Goal: Check status: Check status

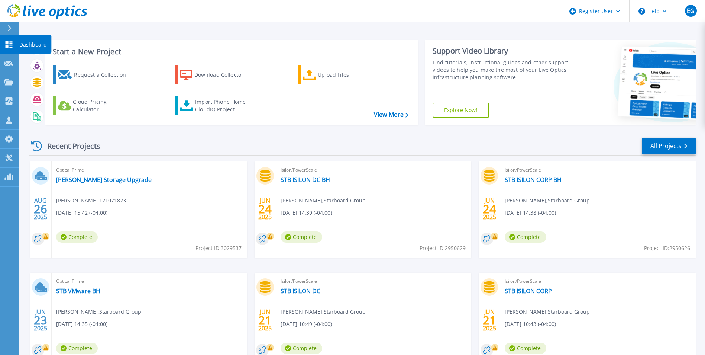
click at [6, 34] on button at bounding box center [9, 28] width 19 height 13
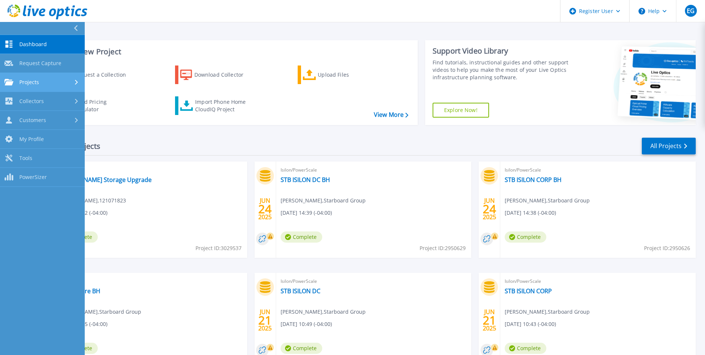
click at [77, 85] on div "Projects" at bounding box center [42, 82] width 76 height 7
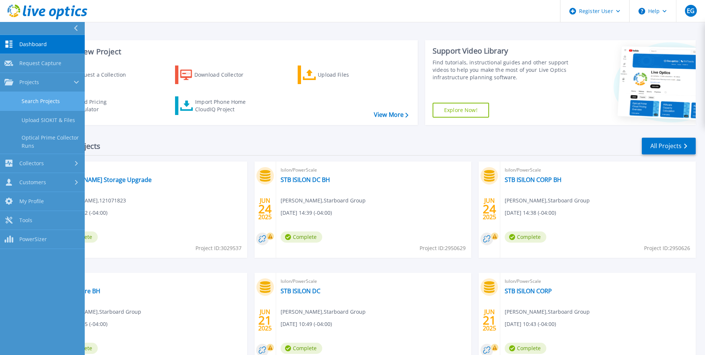
click at [58, 99] on link "Search Projects" at bounding box center [42, 101] width 85 height 19
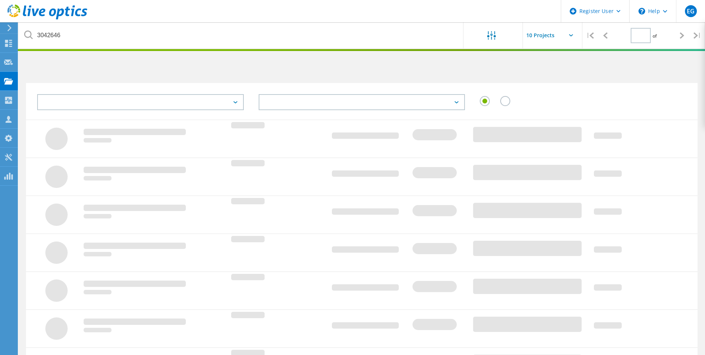
type input "1"
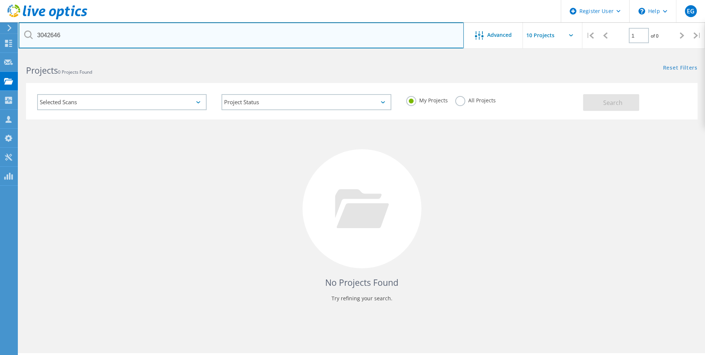
click at [73, 32] on input "3042646" at bounding box center [241, 35] width 445 height 26
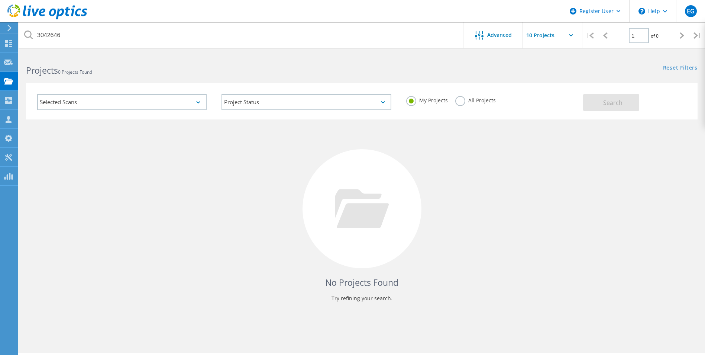
click at [464, 100] on label "All Projects" at bounding box center [475, 99] width 41 height 7
click at [0, 0] on input "All Projects" at bounding box center [0, 0] width 0 height 0
click at [615, 96] on button "Search" at bounding box center [611, 102] width 56 height 17
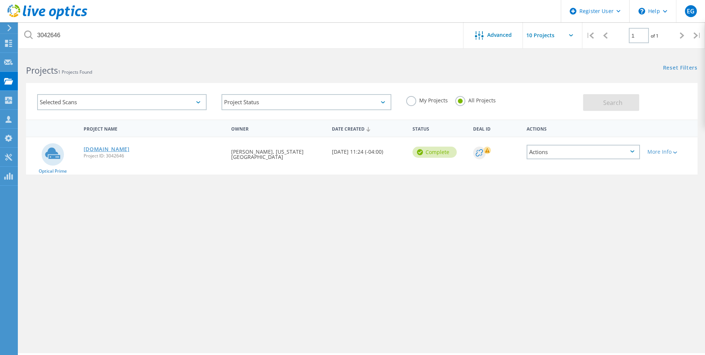
click at [101, 148] on link "vcenterappliance.mica.edu" at bounding box center [107, 148] width 46 height 5
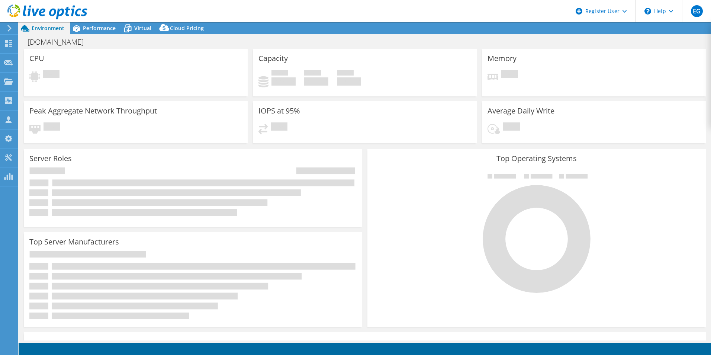
select select "USD"
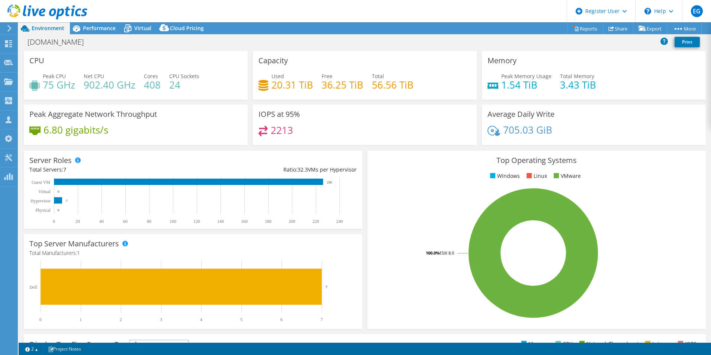
click at [261, 135] on icon at bounding box center [262, 131] width 9 height 10
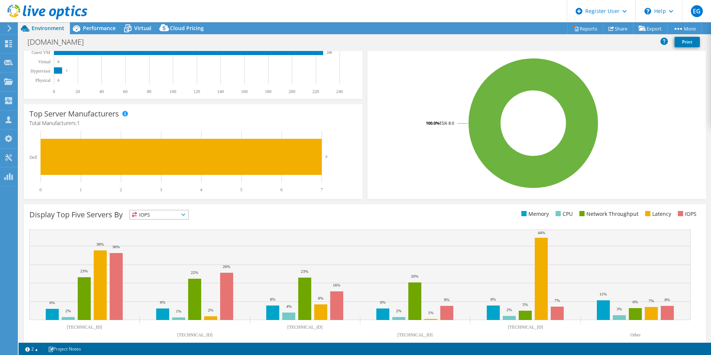
scroll to position [142, 0]
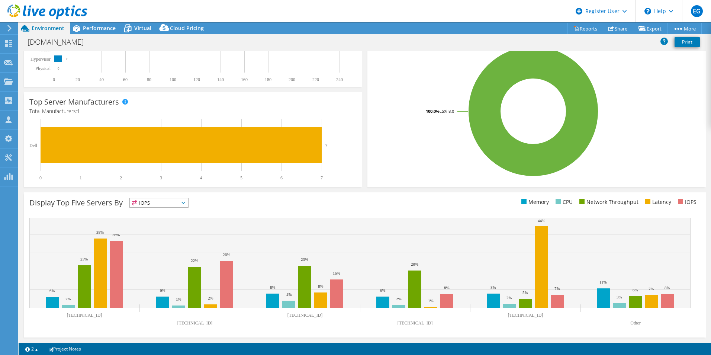
click at [143, 202] on span "IOPS" at bounding box center [159, 202] width 58 height 9
click at [157, 221] on li "Memory" at bounding box center [159, 222] width 58 height 10
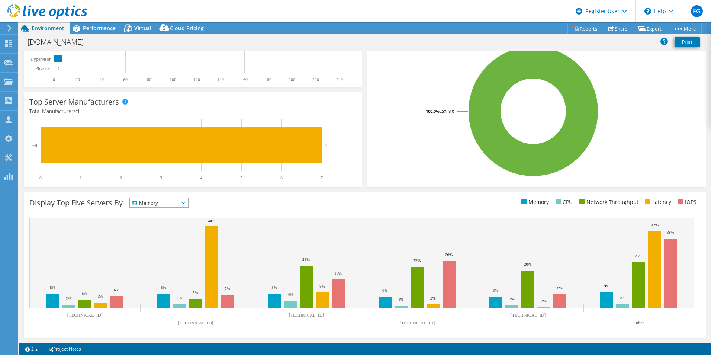
click at [158, 202] on span "Memory" at bounding box center [154, 202] width 49 height 9
click at [159, 241] on li "Network Throughput" at bounding box center [159, 243] width 58 height 10
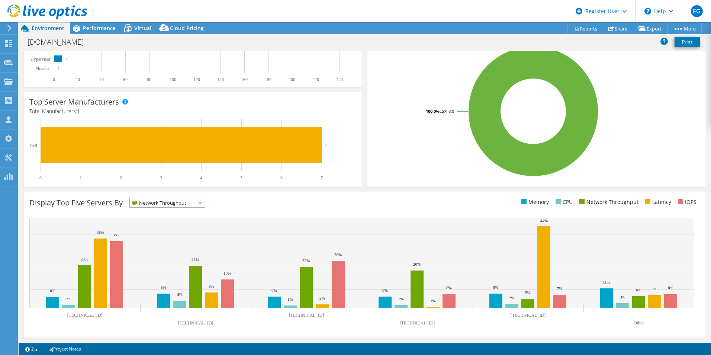
drag, startPoint x: 156, startPoint y: 206, endPoint x: 160, endPoint y: 204, distance: 4.0
click at [156, 206] on span "Network Throughput" at bounding box center [163, 202] width 66 height 9
click at [164, 252] on li "Latency" at bounding box center [167, 254] width 75 height 10
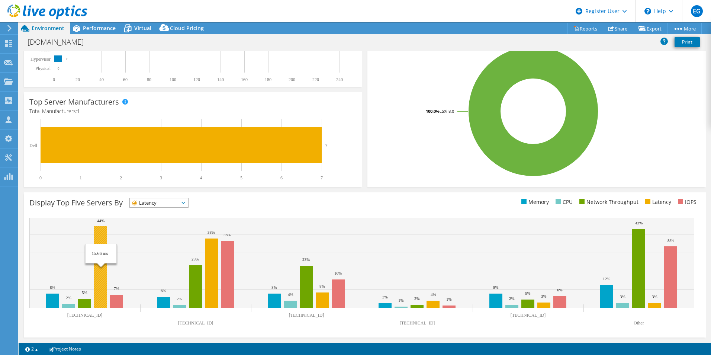
click at [104, 236] on rect at bounding box center [100, 267] width 13 height 82
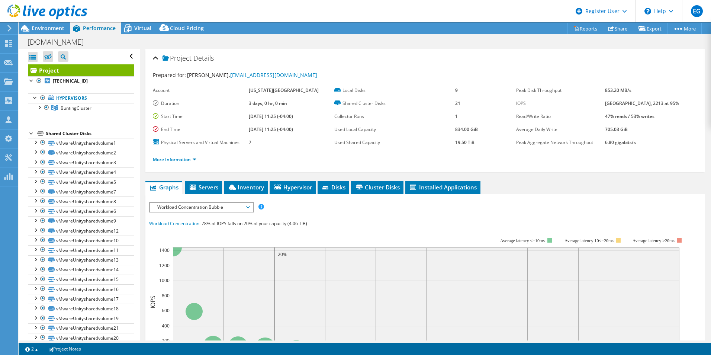
scroll to position [0, 0]
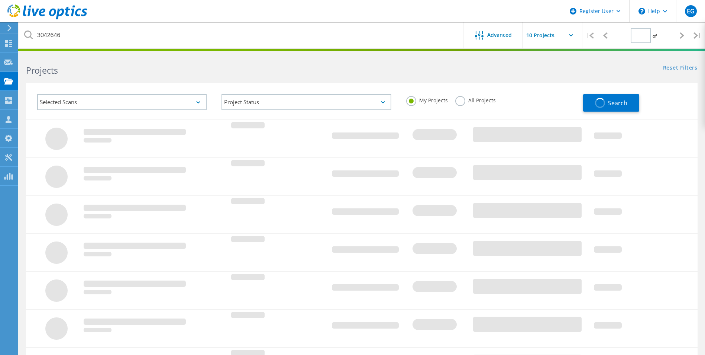
type input "1"
